Goal: Communication & Community: Connect with others

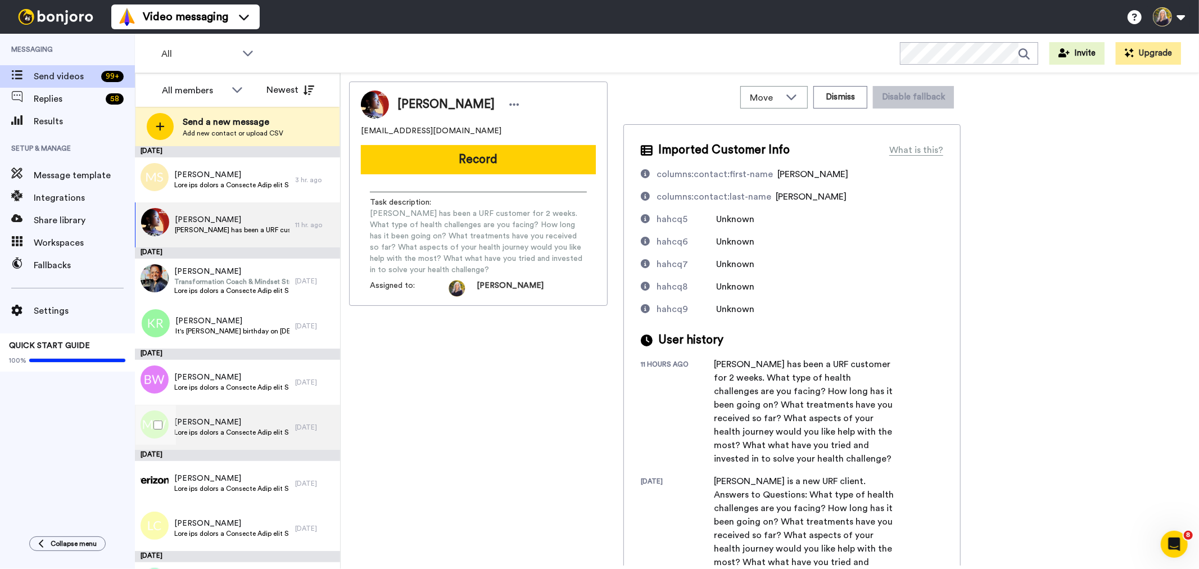
click at [229, 418] on span "[PERSON_NAME]" at bounding box center [231, 422] width 115 height 11
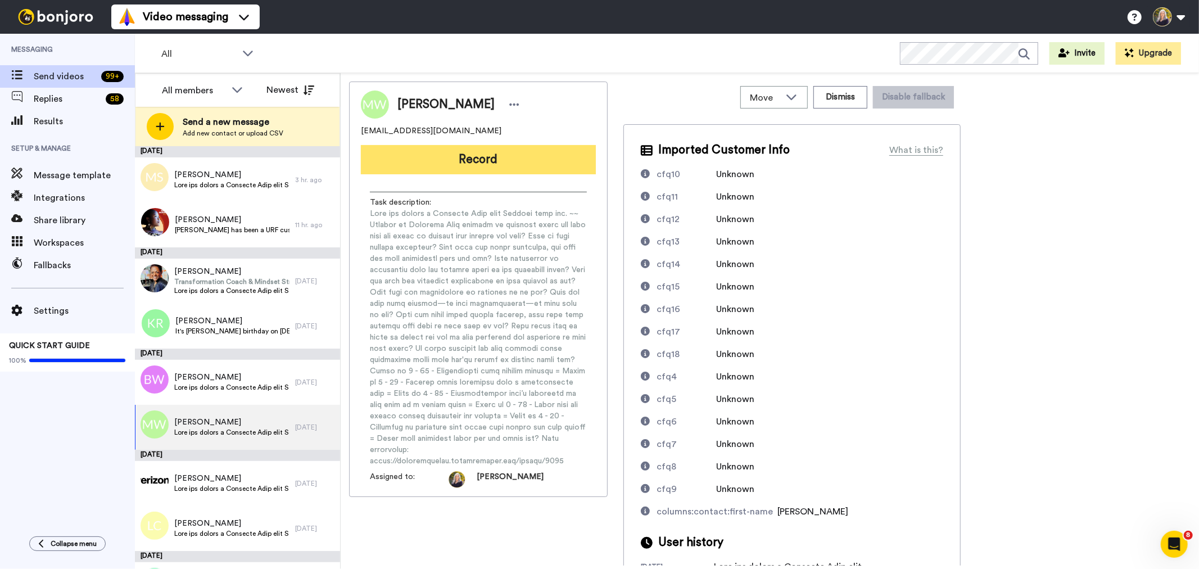
click at [477, 162] on button "Record" at bounding box center [478, 159] width 235 height 29
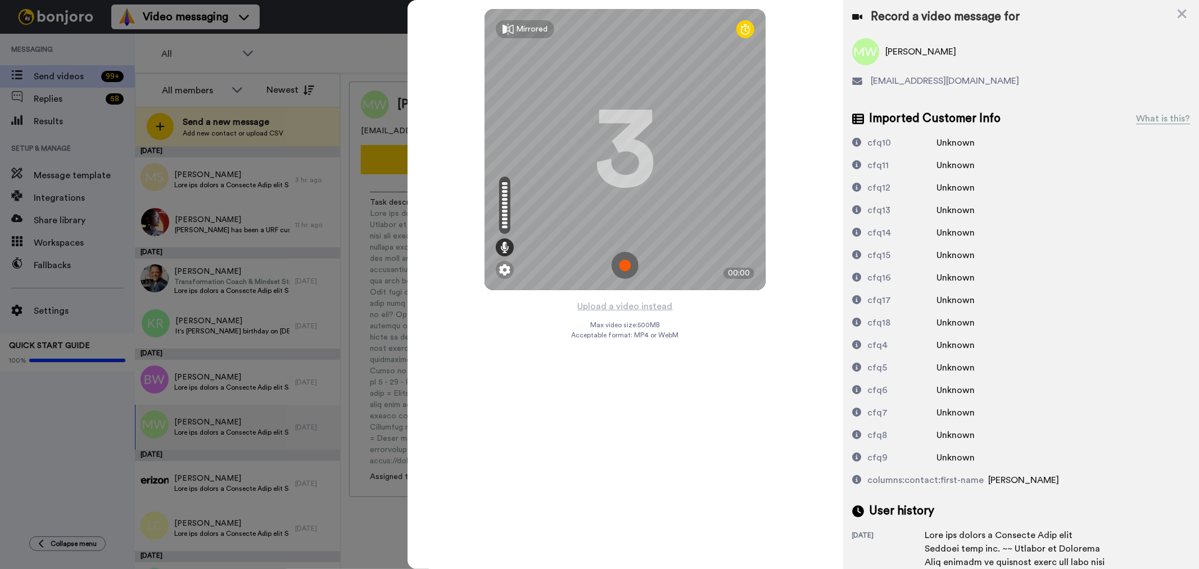
click at [625, 263] on img at bounding box center [625, 265] width 27 height 27
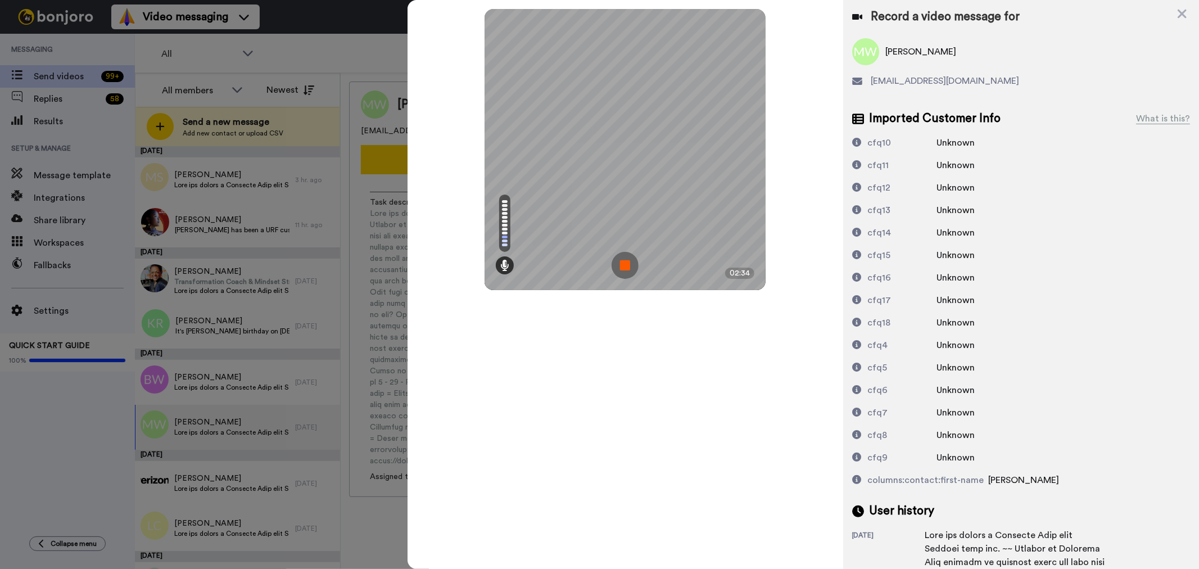
click at [626, 263] on img at bounding box center [625, 265] width 27 height 27
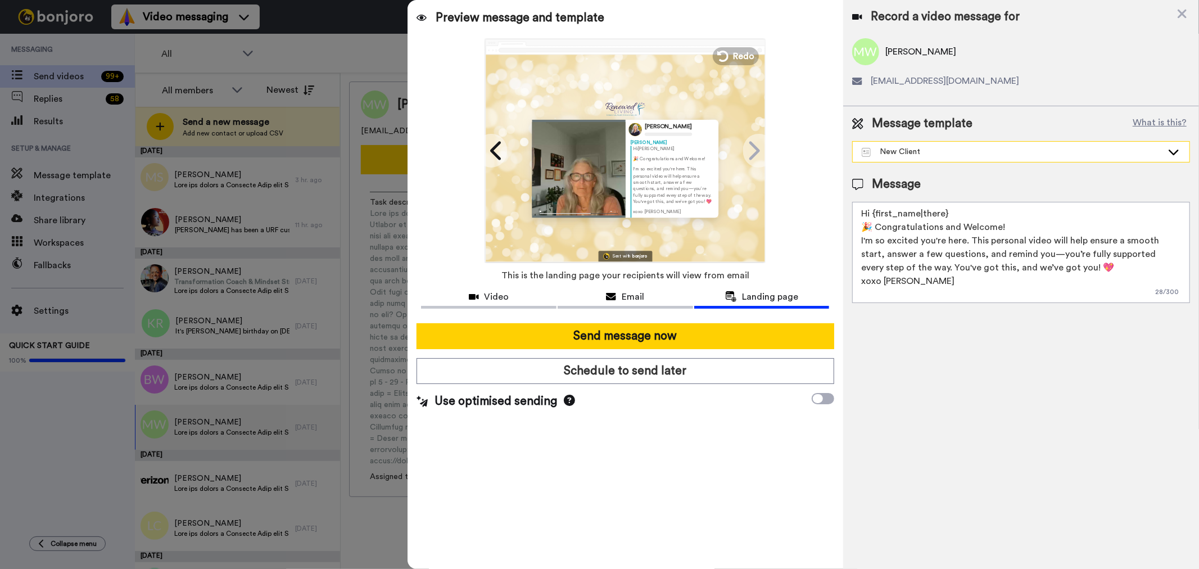
click at [1172, 151] on icon at bounding box center [1173, 151] width 13 height 11
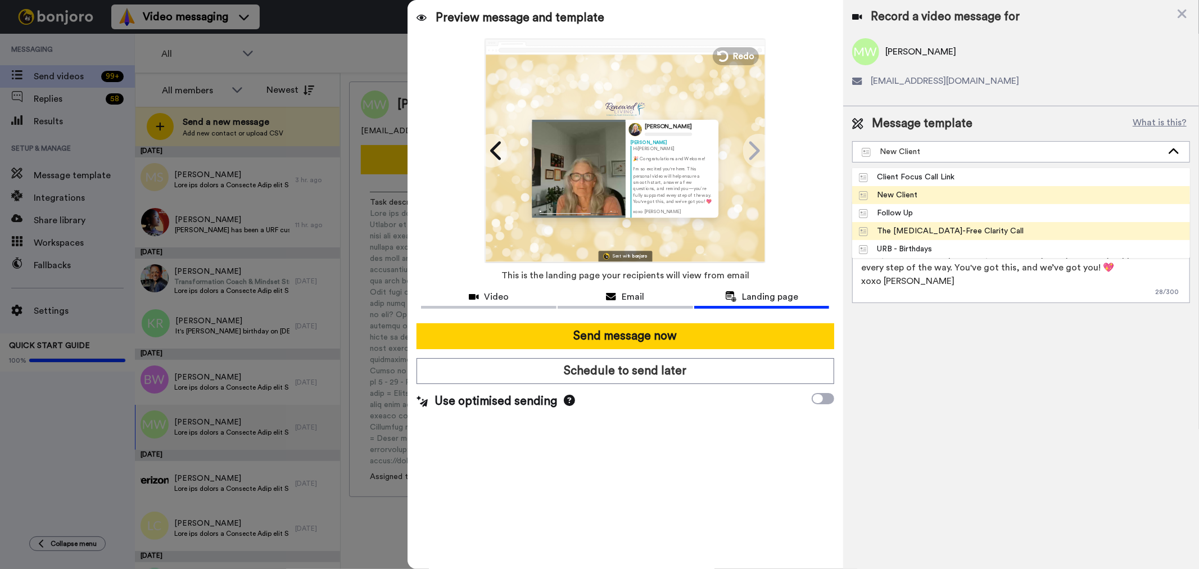
click at [958, 225] on div "The [MEDICAL_DATA]-Free Clarity Call" at bounding box center [941, 230] width 165 height 11
type textarea "Hi {first_name|there}, Looking forward to our conversation and committed to hel…"
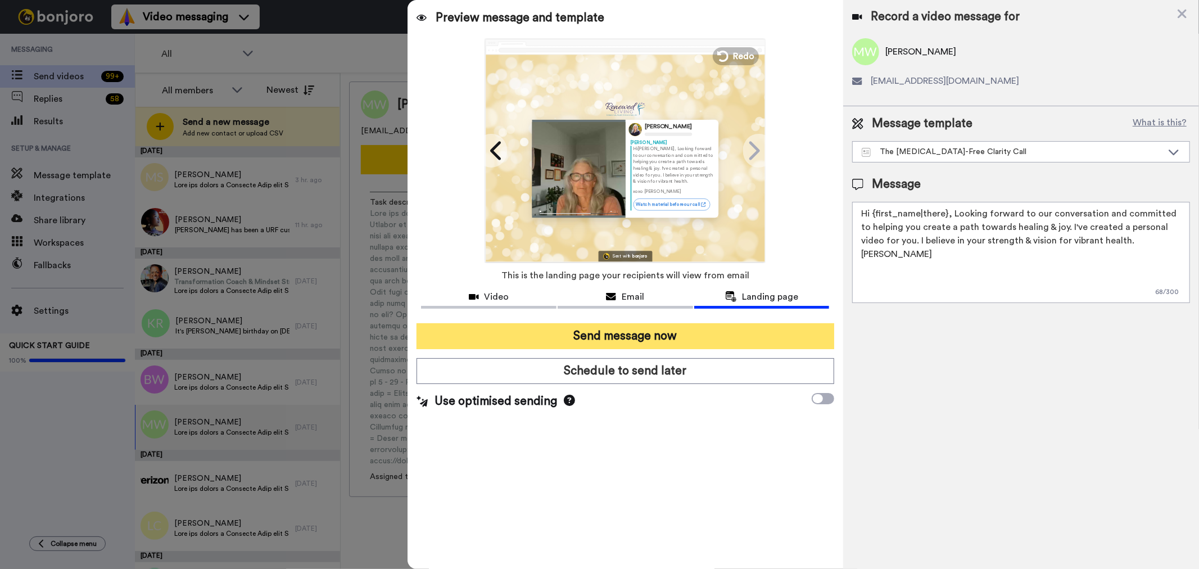
click at [631, 333] on button "Send message now" at bounding box center [625, 336] width 417 height 26
